Goal: Information Seeking & Learning: Learn about a topic

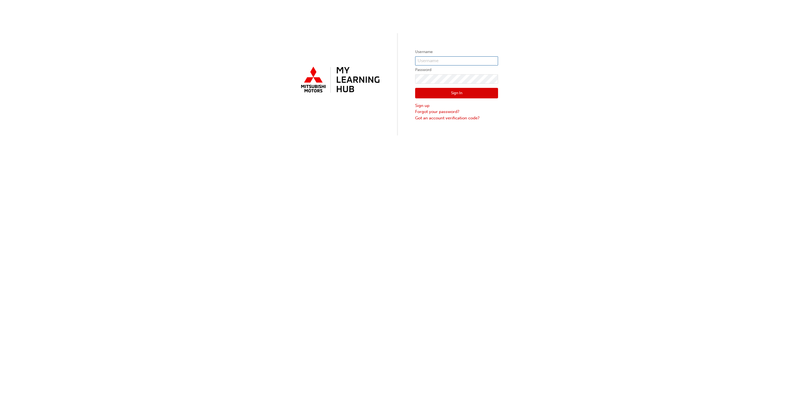
type input "mboyle@mmal.com.au"
click at [417, 95] on button "Sign In" at bounding box center [456, 93] width 83 height 11
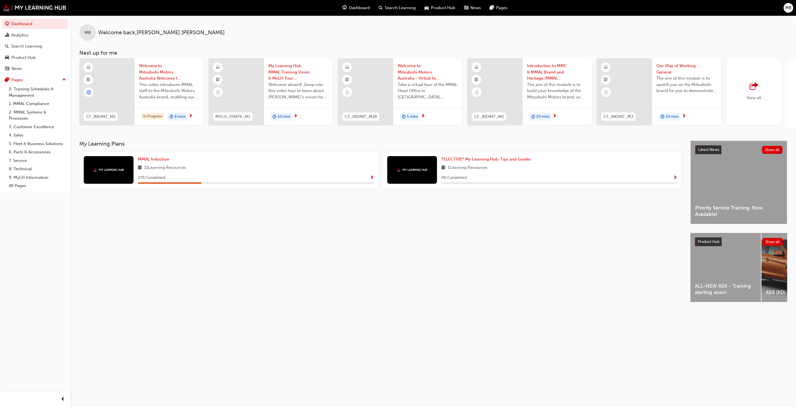
click at [417, 290] on span "ALL-NEW ASX - Training starting soon!" at bounding box center [726, 289] width 62 height 12
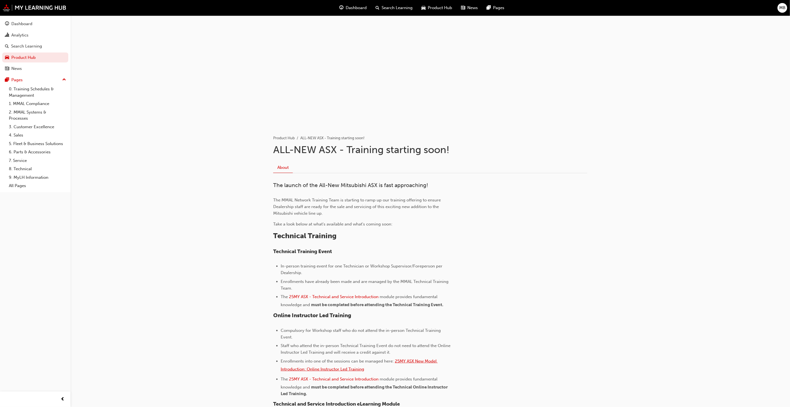
click at [417, 317] on span "25MY ASX New Model Introduction: Online Instructor Led Training" at bounding box center [359, 365] width 157 height 13
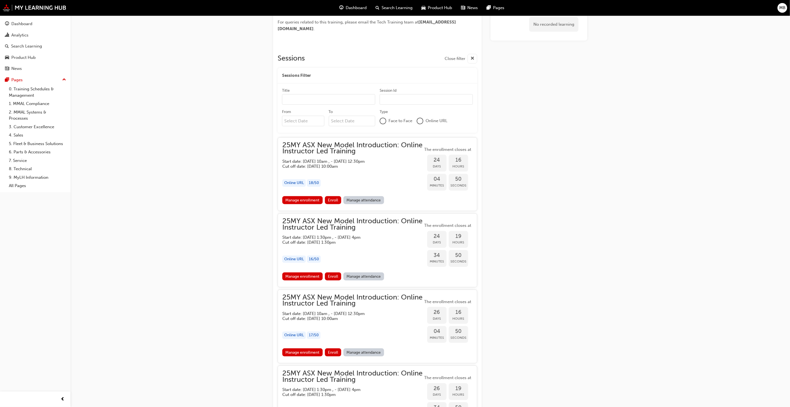
scroll to position [223, 0]
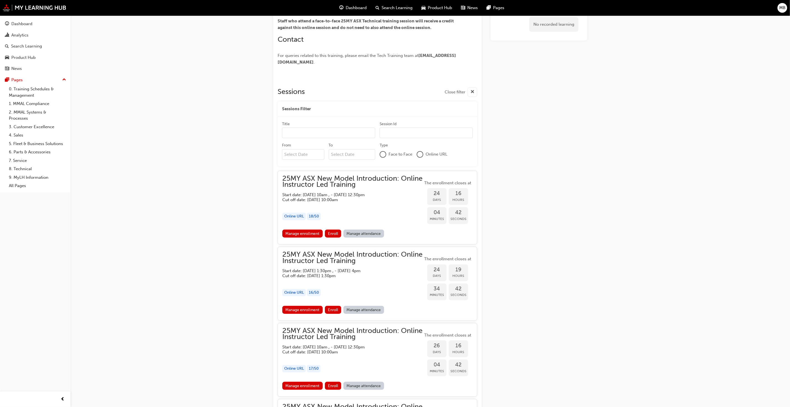
click at [317, 179] on span "25MY ASX New Model Introduction: Online Instructor Led Training" at bounding box center [352, 182] width 140 height 12
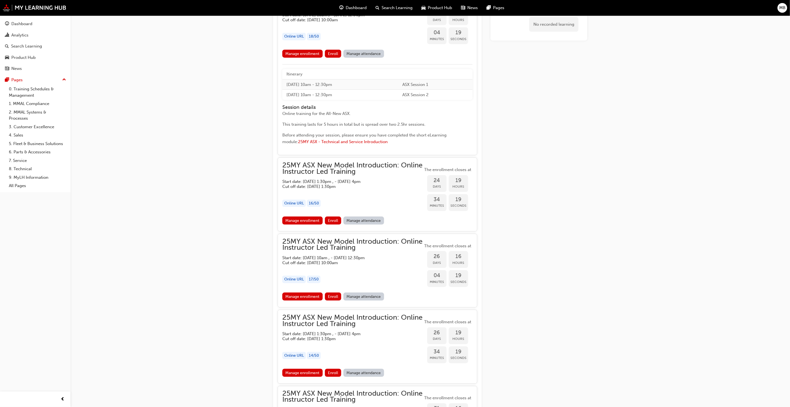
scroll to position [389, 0]
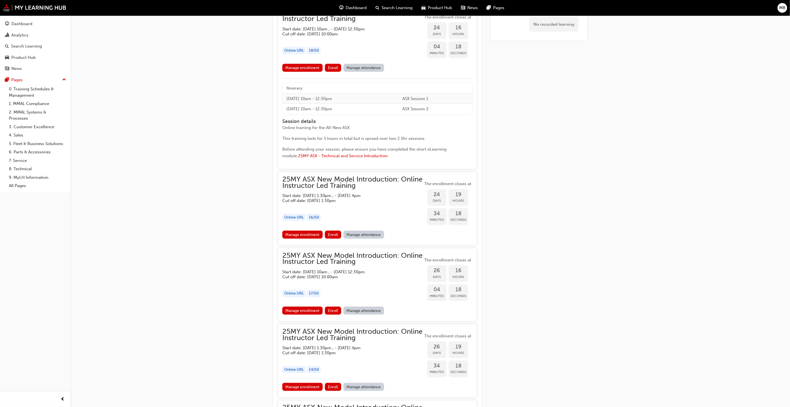
click at [330, 181] on span "25MY ASX New Model Introduction: Online Instructor Led Training" at bounding box center [352, 182] width 140 height 12
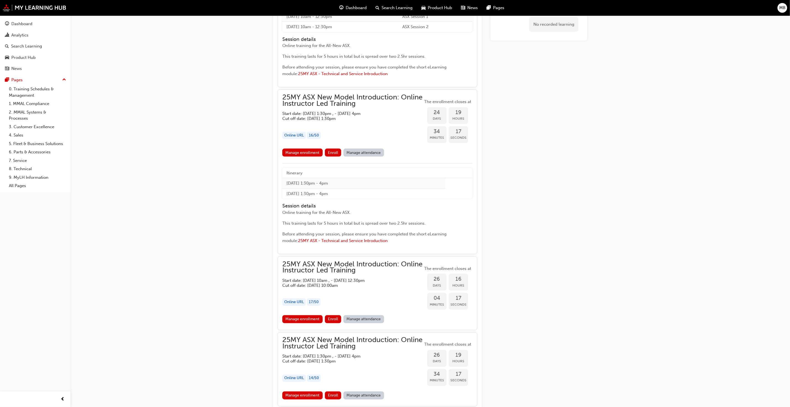
scroll to position [472, 0]
click at [349, 263] on span "25MY ASX New Model Introduction: Online Instructor Led Training" at bounding box center [352, 266] width 140 height 12
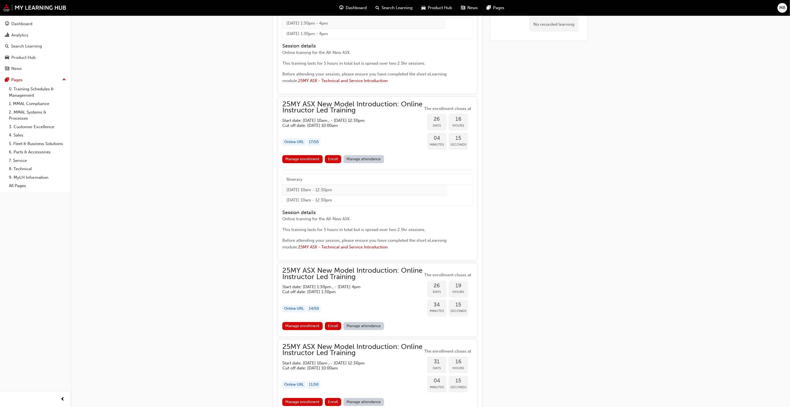
scroll to position [638, 0]
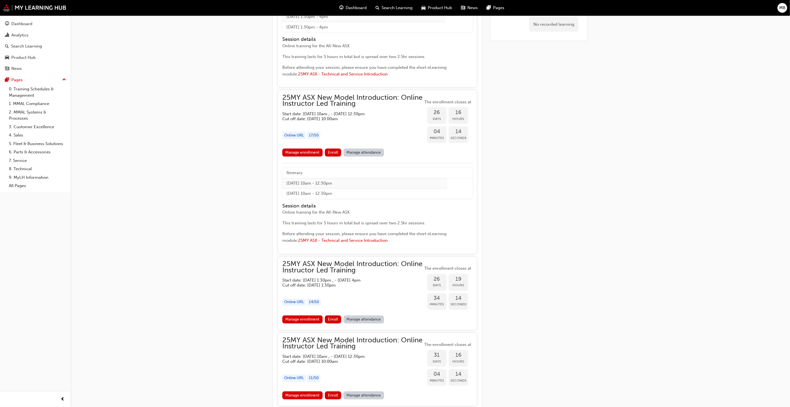
click at [354, 267] on span "25MY ASX New Model Introduction: Online Instructor Led Training" at bounding box center [352, 267] width 140 height 12
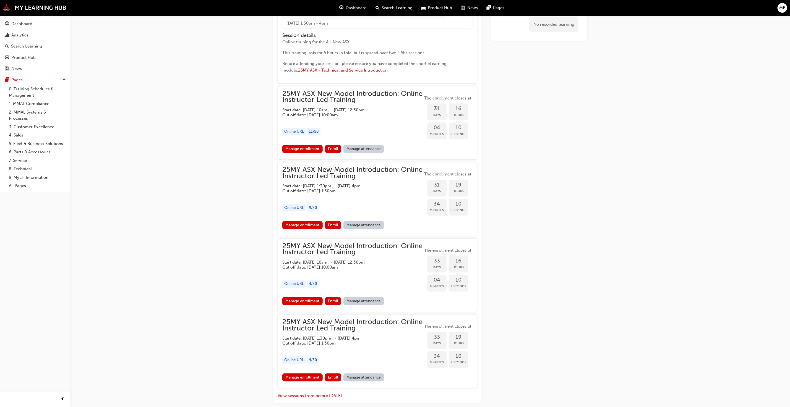
scroll to position [1001, 0]
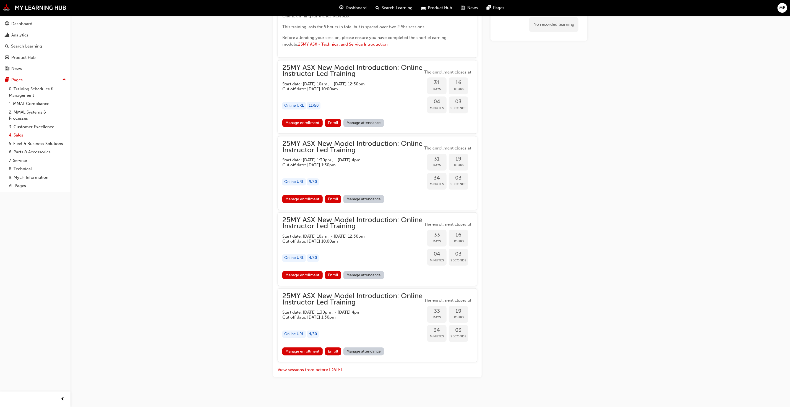
click at [18, 137] on link "4. Sales" at bounding box center [38, 135] width 62 height 9
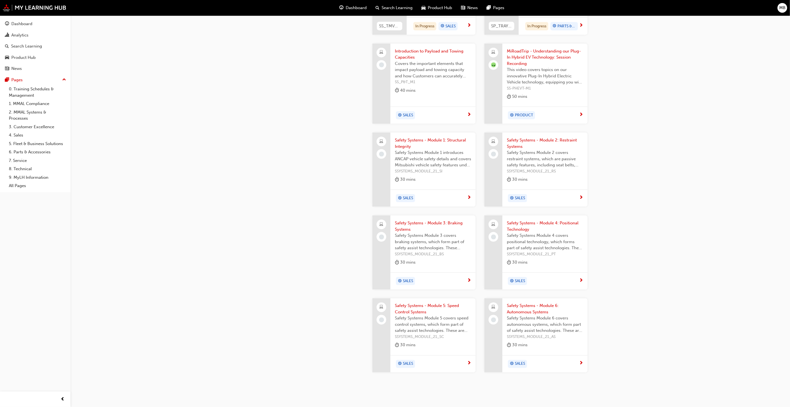
scroll to position [505, 0]
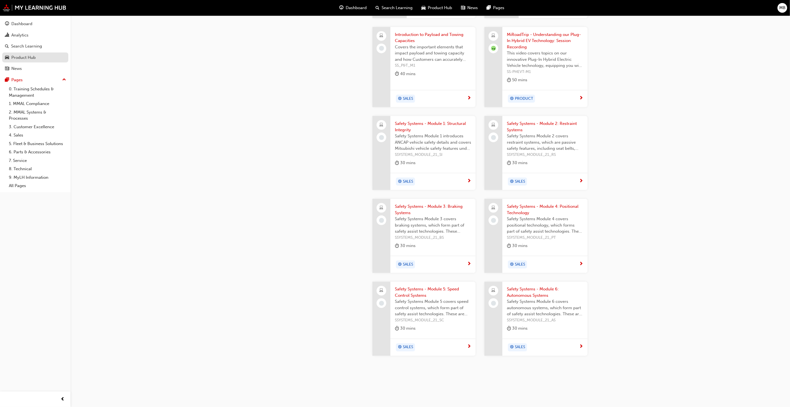
click at [28, 59] on div "Product Hub" at bounding box center [23, 57] width 24 height 6
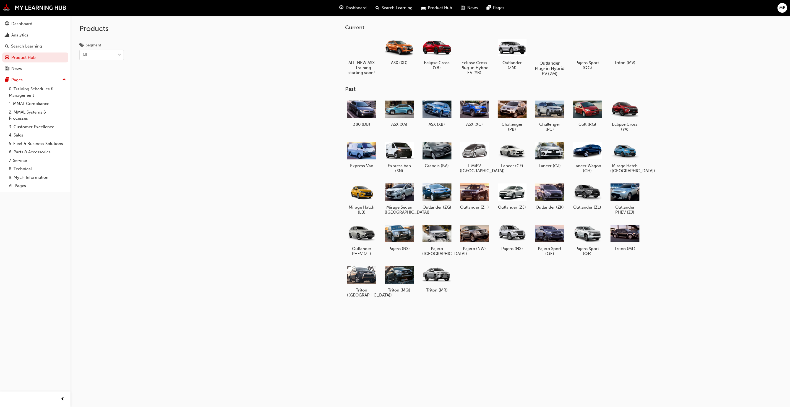
click at [556, 65] on h5 "Outlander Plug-in Hybrid EV (ZM)" at bounding box center [549, 69] width 31 height 16
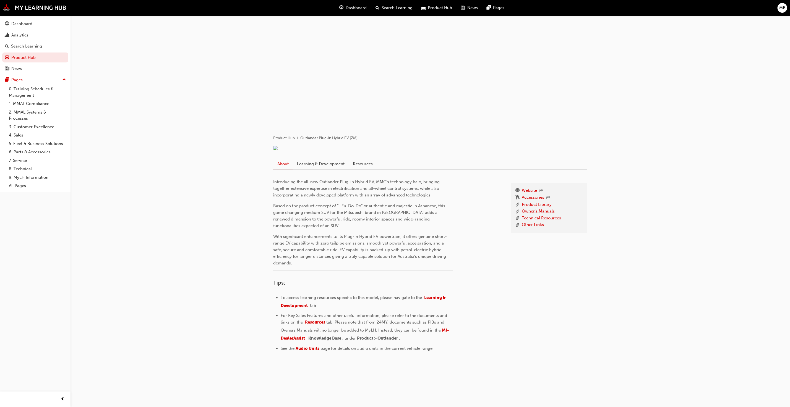
click at [546, 215] on link "Owner's Manuals" at bounding box center [538, 211] width 33 height 7
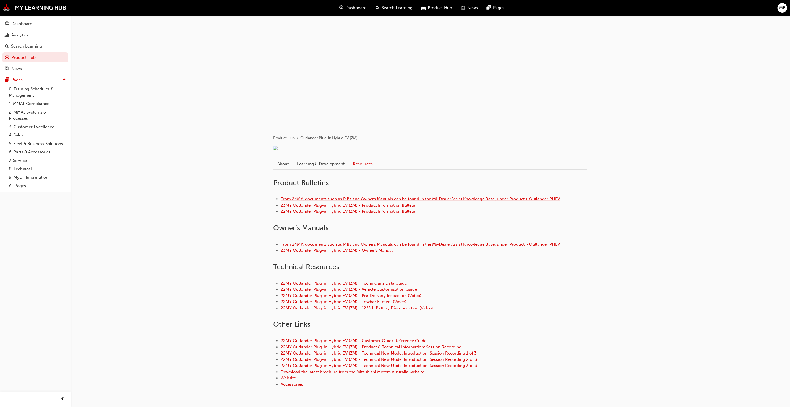
click at [358, 202] on link "From 24MY, documents such as PIBs and Owners Manuals can be found in the Mi-Dea…" at bounding box center [420, 199] width 279 height 5
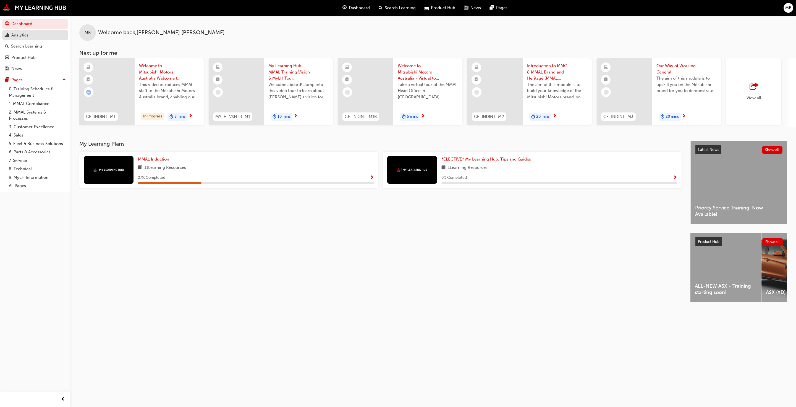
click at [20, 36] on div "Analytics" at bounding box center [19, 35] width 17 height 6
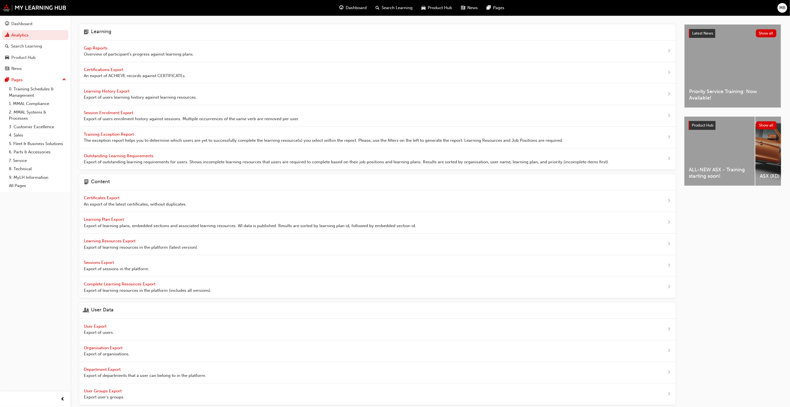
click at [103, 48] on span "Gap Reports" at bounding box center [96, 48] width 25 height 5
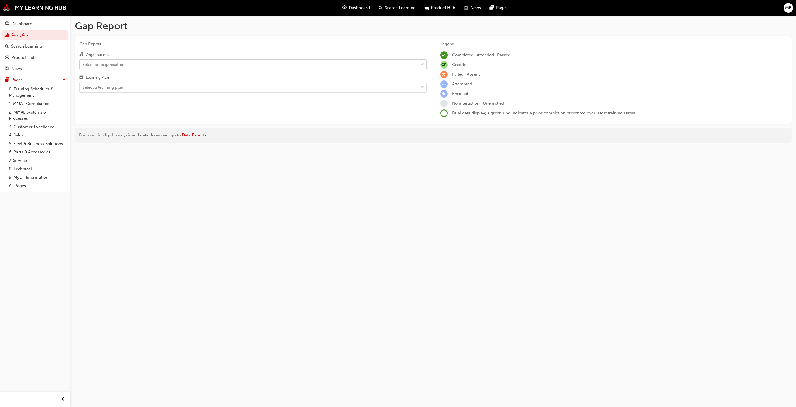
click at [417, 65] on span "down-icon" at bounding box center [422, 64] width 4 height 7
click at [83, 65] on input "Organisations Select an organisations" at bounding box center [82, 64] width 1 height 5
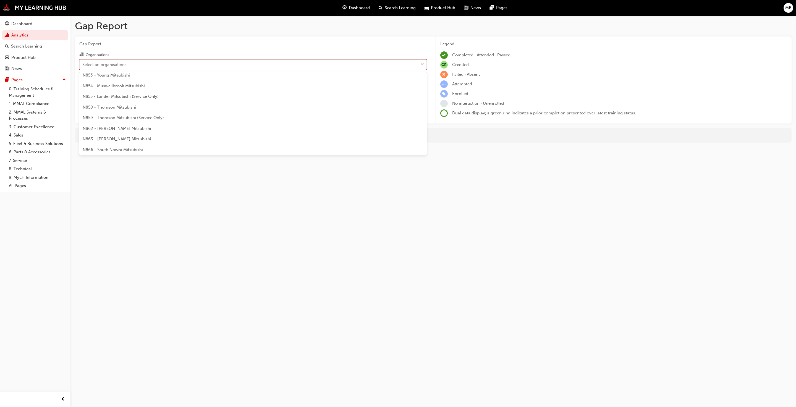
scroll to position [415, 0]
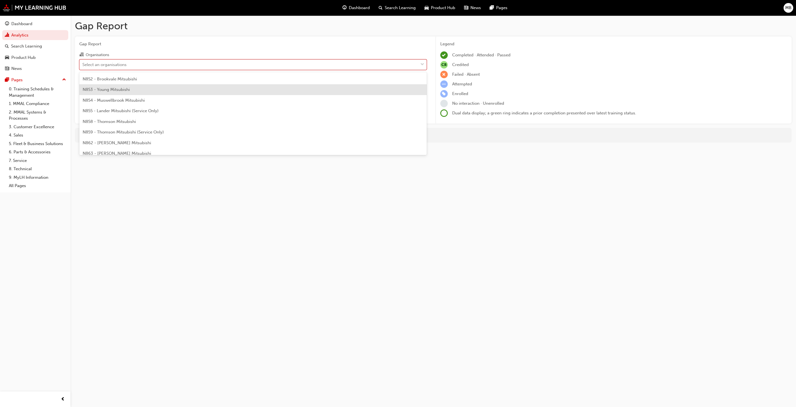
click at [122, 87] on span "N853 - Young Mitsubishi" at bounding box center [106, 89] width 47 height 5
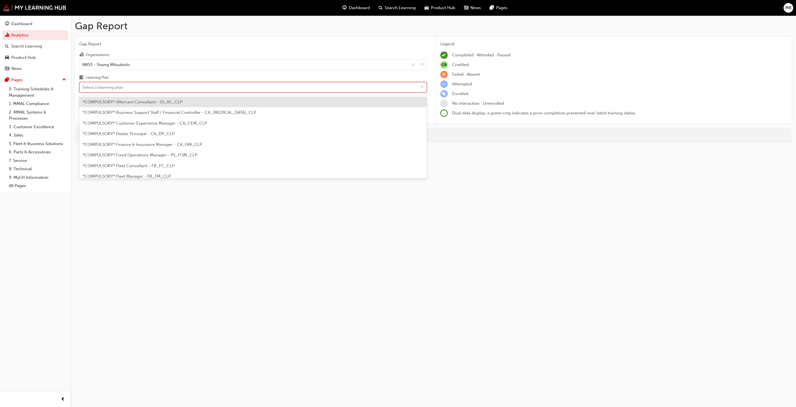
click at [145, 90] on div "Select a learning plan" at bounding box center [249, 88] width 339 height 10
click at [83, 90] on input "Learning Plan option *COMPULSORY* Aftercare Consultant - SS_AC_CLP focused, 1 o…" at bounding box center [82, 87] width 1 height 5
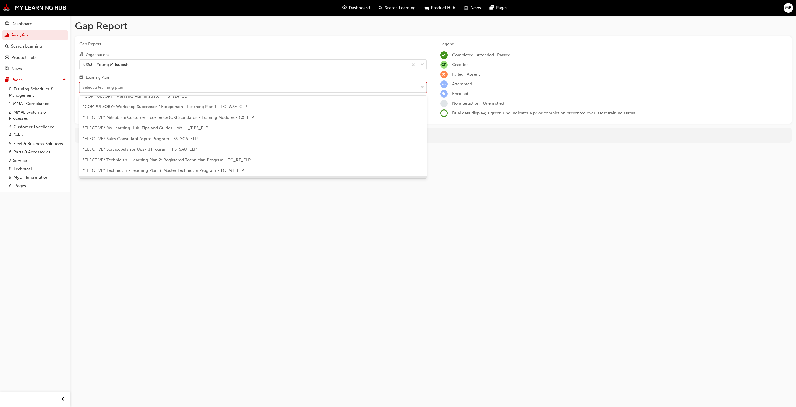
scroll to position [229, 0]
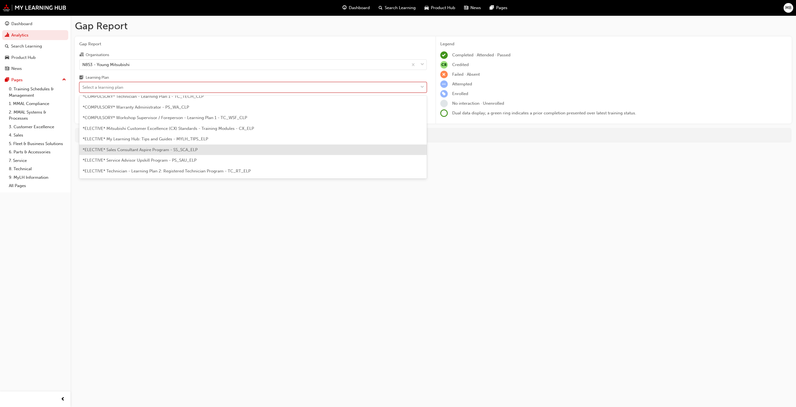
click at [151, 154] on div "*ELECTIVE* Sales Consultant Aspire Program - SS_SCA_ELP" at bounding box center [253, 150] width 348 height 11
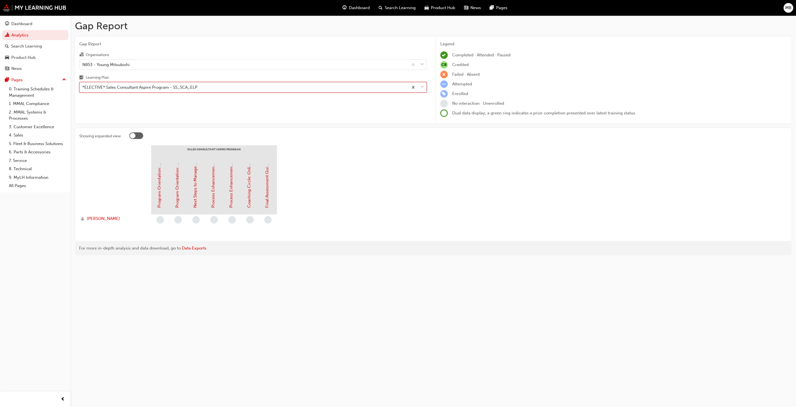
click at [417, 89] on span "down-icon" at bounding box center [422, 87] width 4 height 7
click at [83, 89] on input "Learning Plan option *ELECTIVE* Sales Consultant Aspire Program - SS_SCA_ELP, s…" at bounding box center [82, 87] width 1 height 5
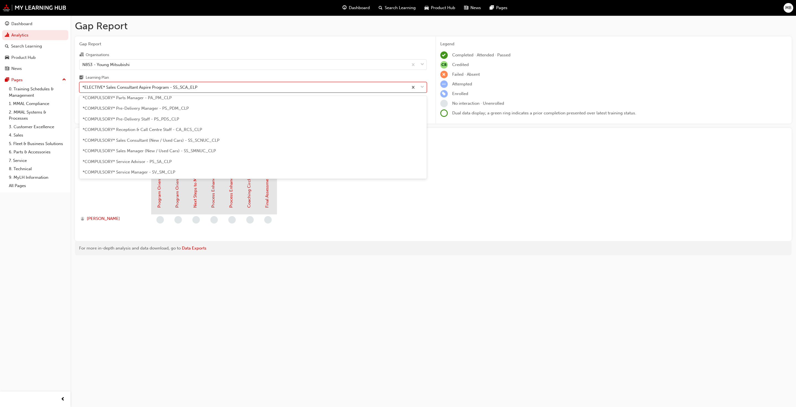
scroll to position [126, 0]
click at [183, 147] on span "*COMPULSORY* Sales Consultant (New / Used Cars) - SS_SCNUC_CLP" at bounding box center [151, 146] width 137 height 5
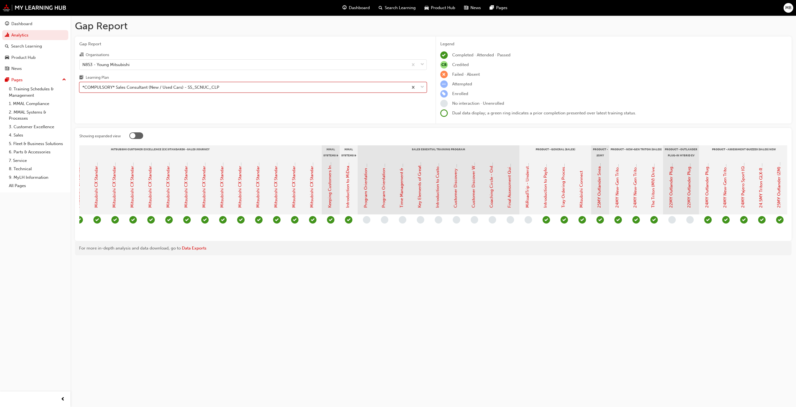
scroll to position [0, 280]
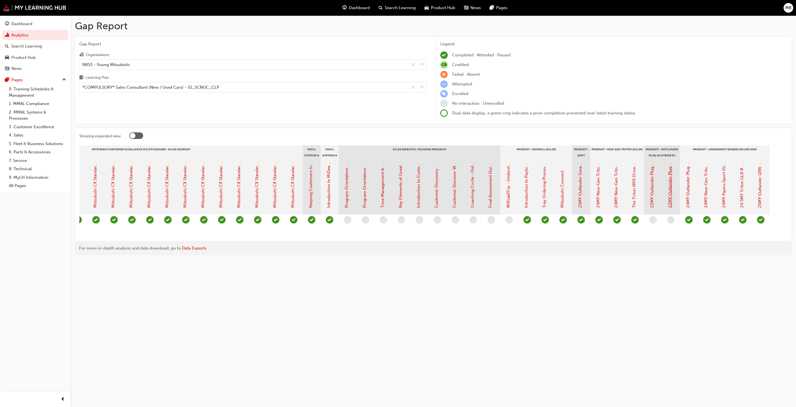
click at [417, 192] on link "22MY Outlander Plug-in Hybrid EV (ZM) - Customer Quick Reference Guide" at bounding box center [670, 135] width 5 height 146
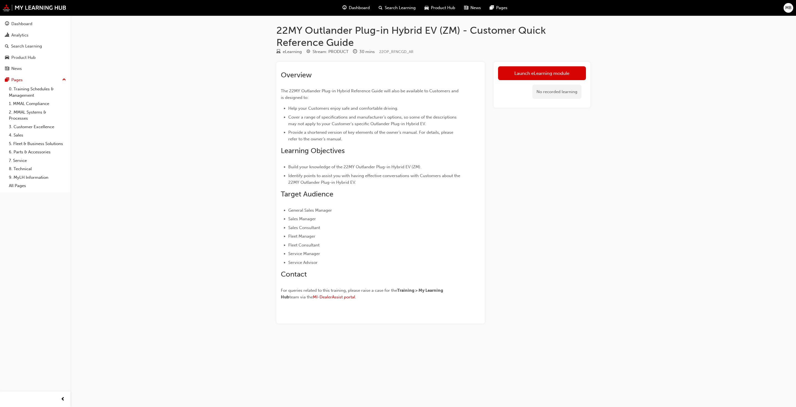
click at [152, 164] on div "22MY Outlander Plug-in Hybrid EV (ZM) - Customer Quick Reference Guide eLearnin…" at bounding box center [398, 203] width 796 height 407
click at [65, 317] on div "button" at bounding box center [62, 399] width 11 height 11
